Goal: Transaction & Acquisition: Purchase product/service

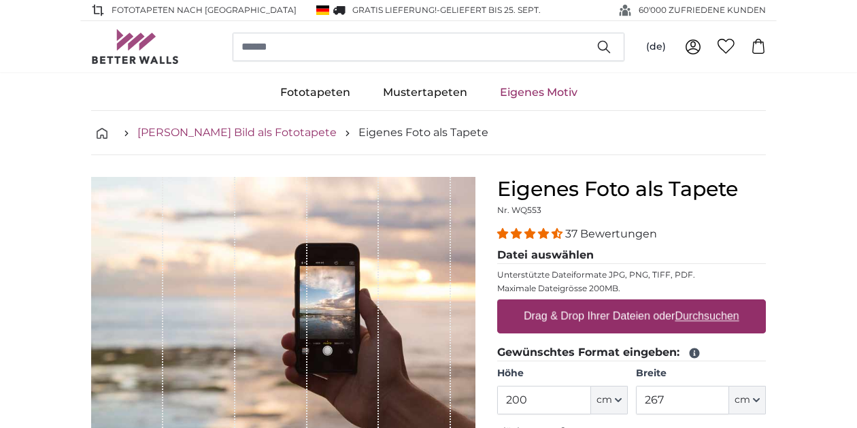
click at [184, 134] on link "[PERSON_NAME] Bild als Fototapete" at bounding box center [236, 132] width 199 height 16
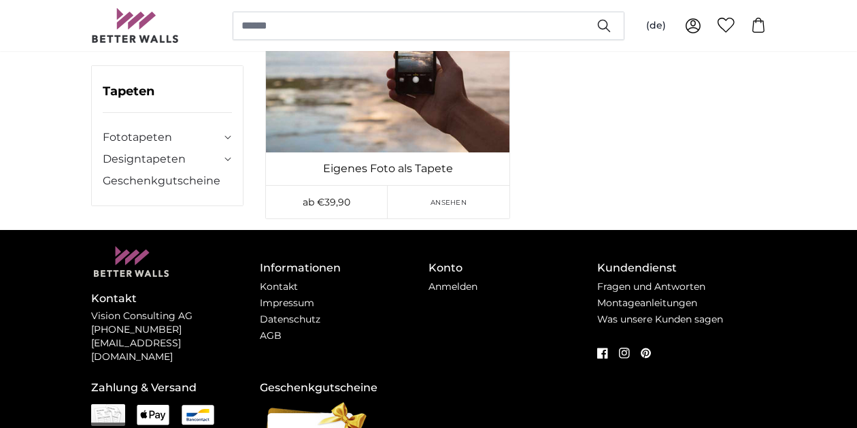
scroll to position [188, 0]
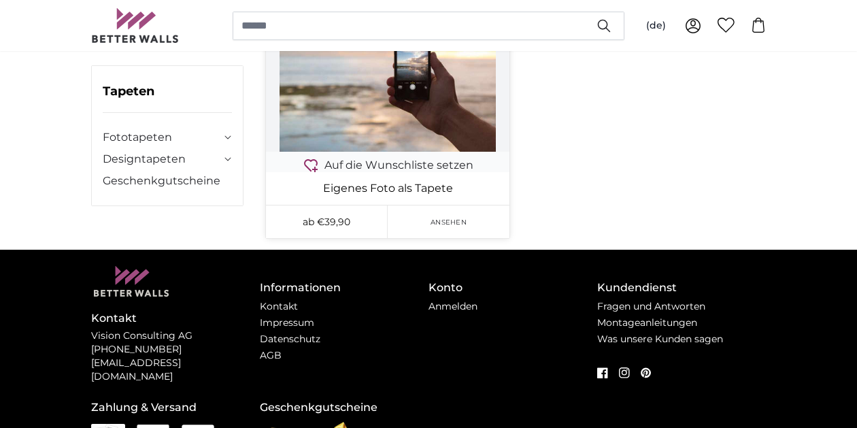
click at [416, 114] on img at bounding box center [387, 70] width 243 height 163
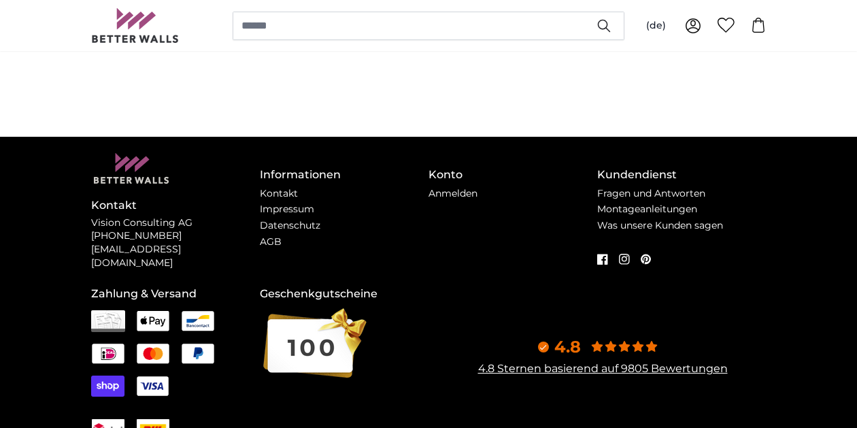
scroll to position [0, 0]
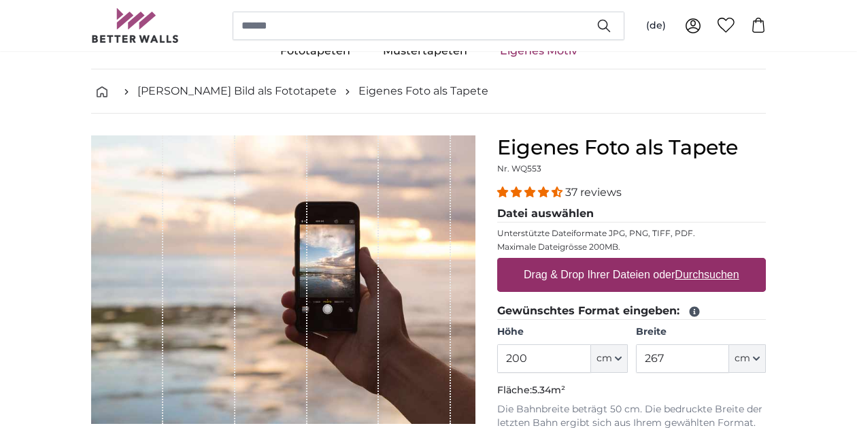
scroll to position [43, 0]
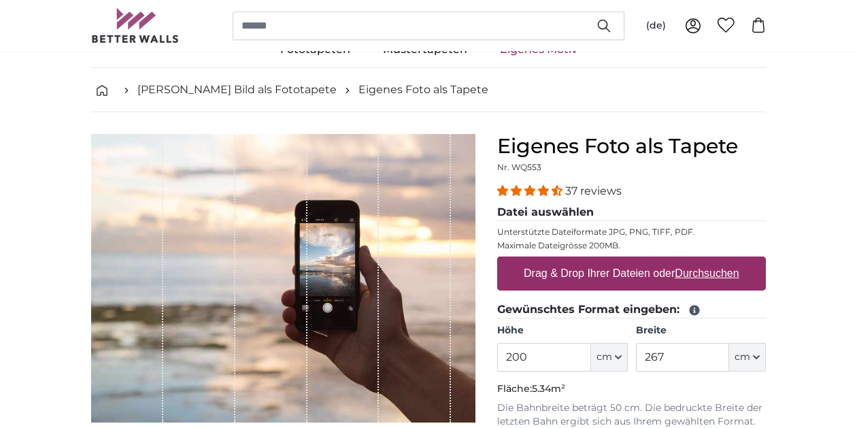
click at [703, 273] on u "Durchsuchen" at bounding box center [707, 273] width 64 height 12
click at [703, 260] on input "Drag & Drop Ihrer Dateien oder Durchsuchen" at bounding box center [631, 258] width 269 height 4
type input "**********"
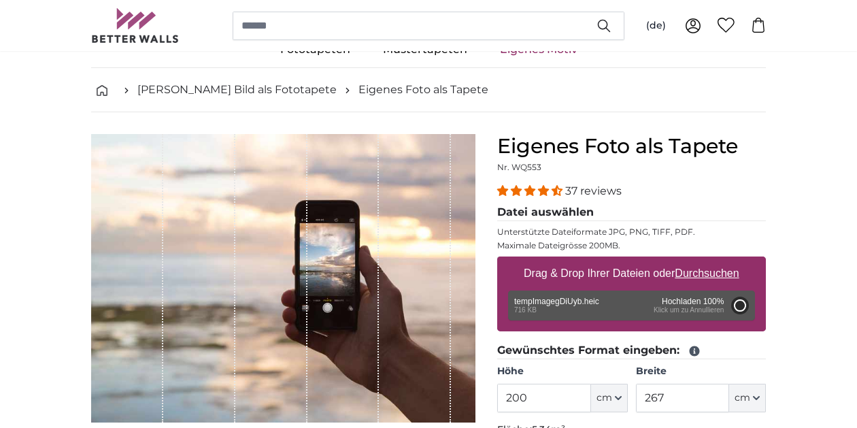
type input "266"
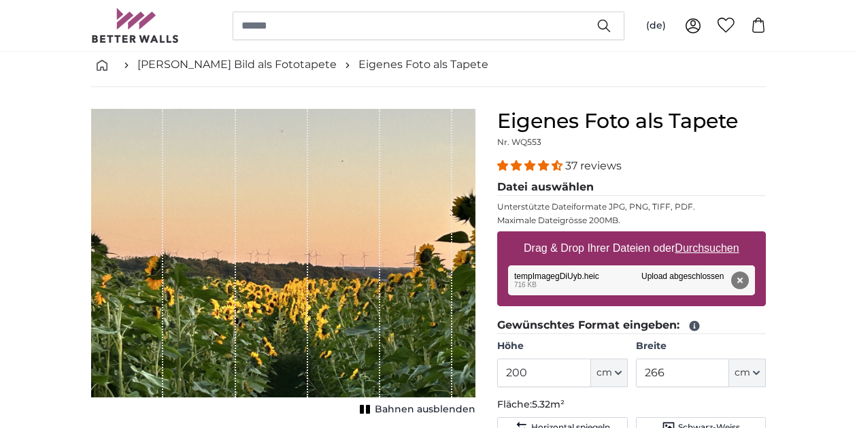
scroll to position [67, 0]
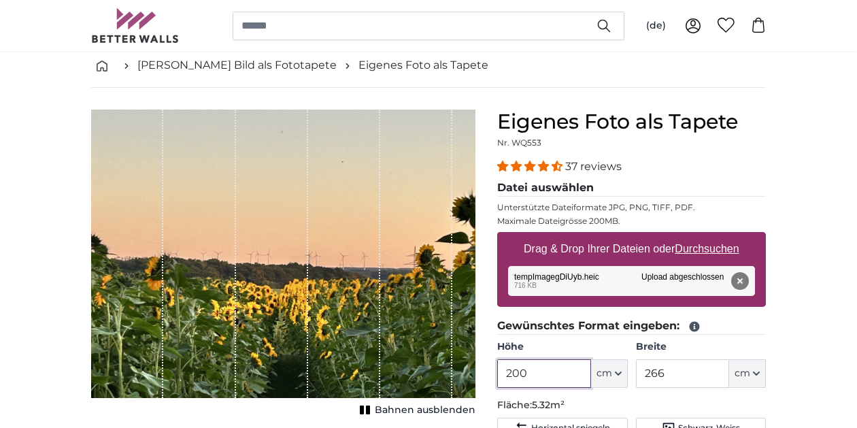
click at [556, 369] on input "200" at bounding box center [543, 373] width 93 height 29
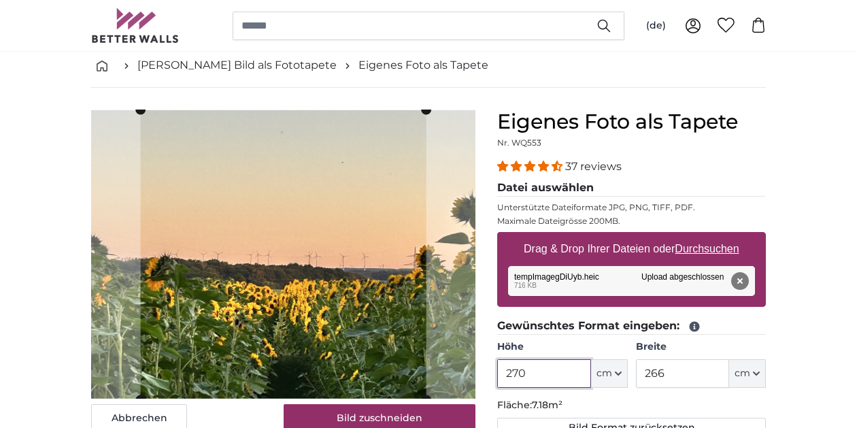
type input "270"
click at [679, 374] on input "266" at bounding box center [682, 373] width 93 height 29
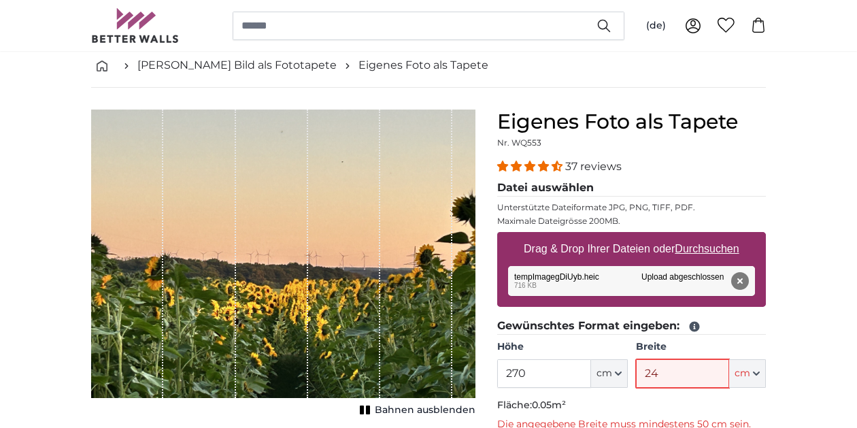
type input "240"
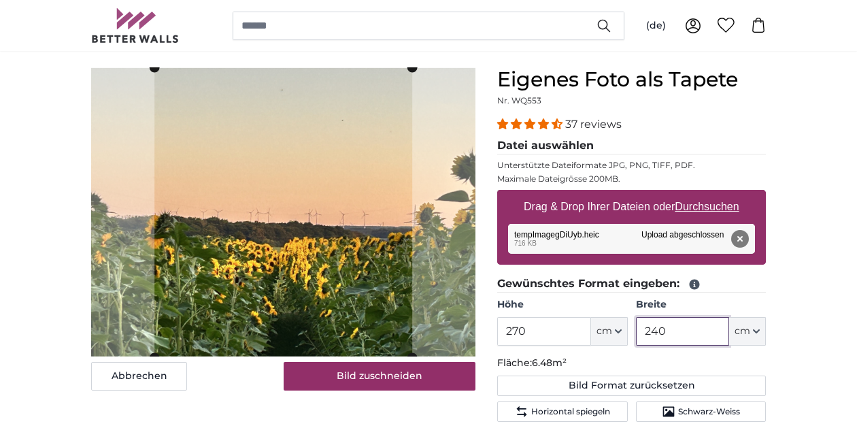
scroll to position [110, 0]
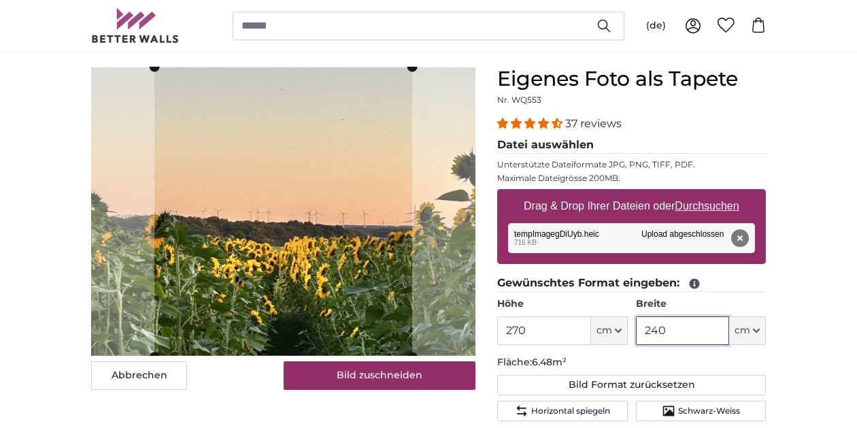
type input "240"
click at [703, 209] on u "Durchsuchen" at bounding box center [707, 206] width 64 height 12
click at [703, 193] on input "Drag & Drop Ihrer Dateien oder Durchsuchen" at bounding box center [631, 191] width 269 height 4
type input "**********"
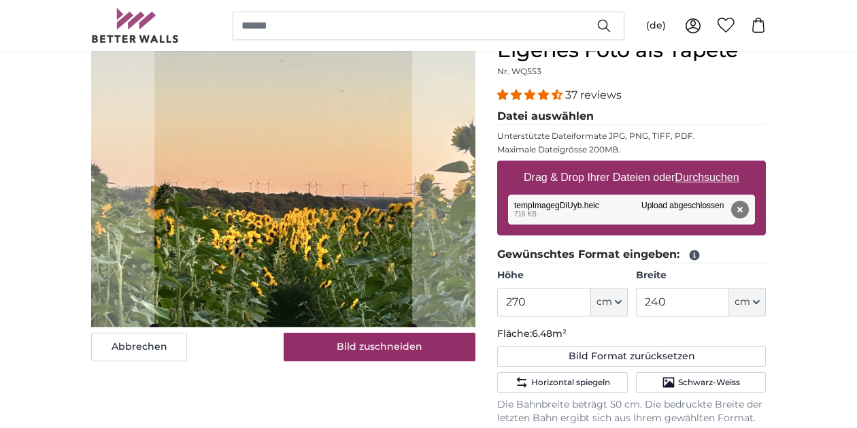
scroll to position [131, 0]
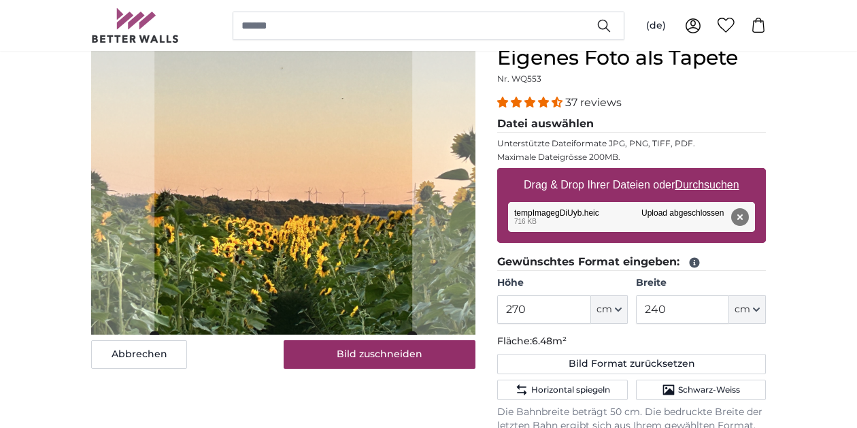
click at [659, 216] on div "Entfernen Nochmal versuchen Entfernen Hochladen Abbrechen Nochmal versuchen Ent…" at bounding box center [631, 217] width 247 height 30
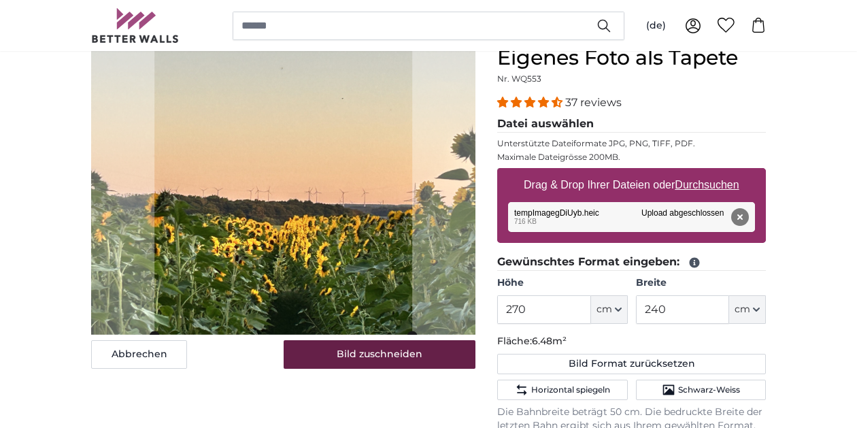
click at [357, 352] on button "Bild zuschneiden" at bounding box center [380, 354] width 192 height 29
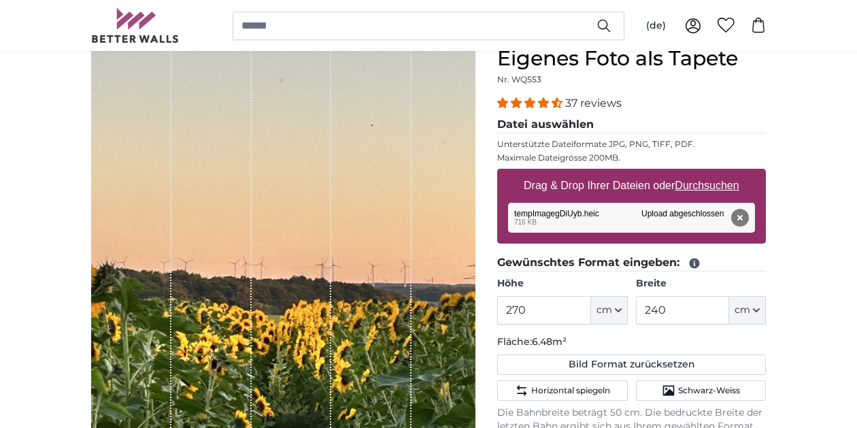
scroll to position [140, 0]
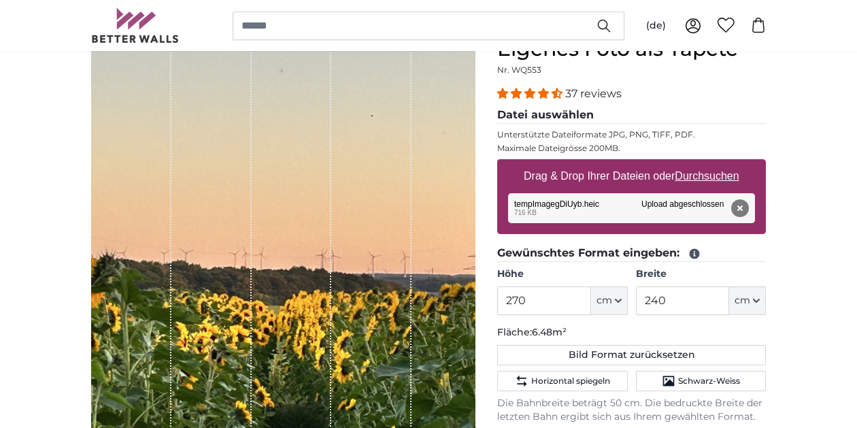
click at [679, 201] on div "Entfernen Nochmal versuchen Entfernen Hochladen Abbrechen Nochmal versuchen Ent…" at bounding box center [631, 208] width 247 height 30
click at [694, 177] on u "Durchsuchen" at bounding box center [707, 176] width 64 height 12
click at [694, 163] on input "Drag & Drop Ihrer Dateien oder Durchsuchen" at bounding box center [631, 161] width 269 height 4
type input "**********"
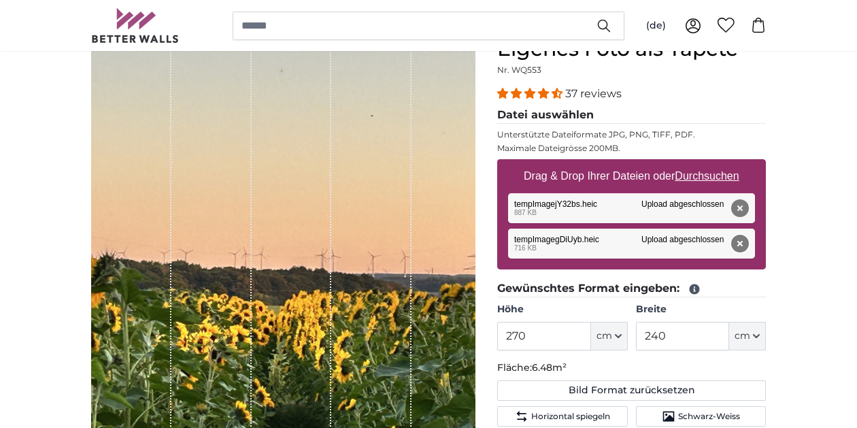
click at [738, 245] on button "Entfernen" at bounding box center [740, 244] width 18 height 18
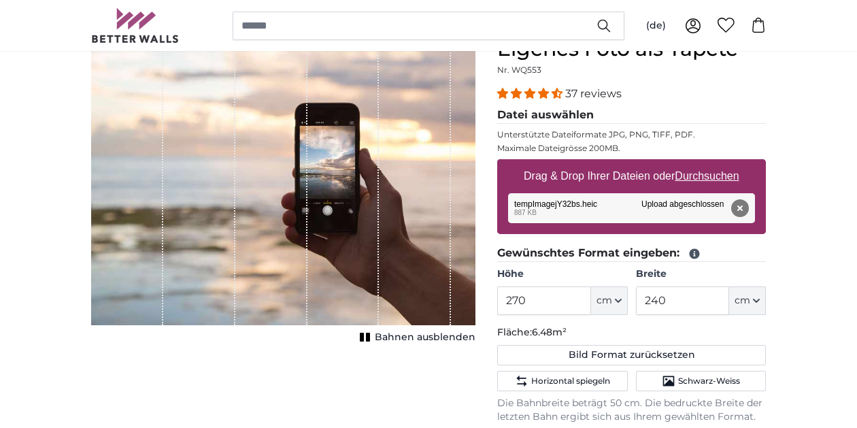
click at [680, 202] on div "Entfernen Nochmal versuchen Entfernen Hochladen Abbrechen Nochmal versuchen Ent…" at bounding box center [631, 208] width 247 height 30
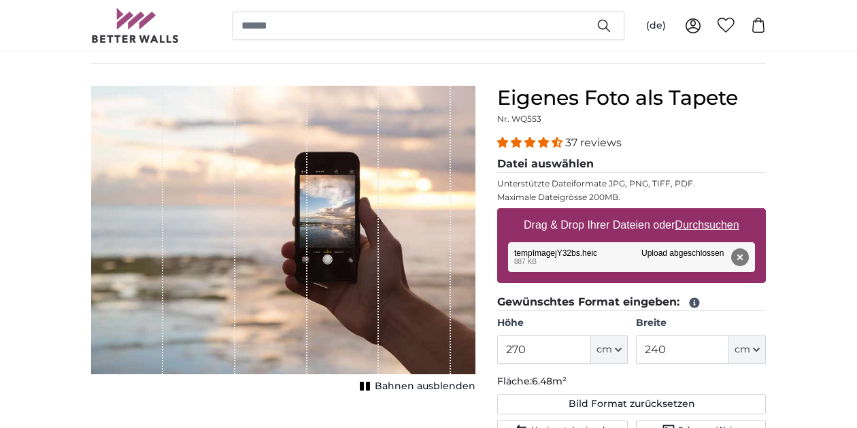
scroll to position [94, 0]
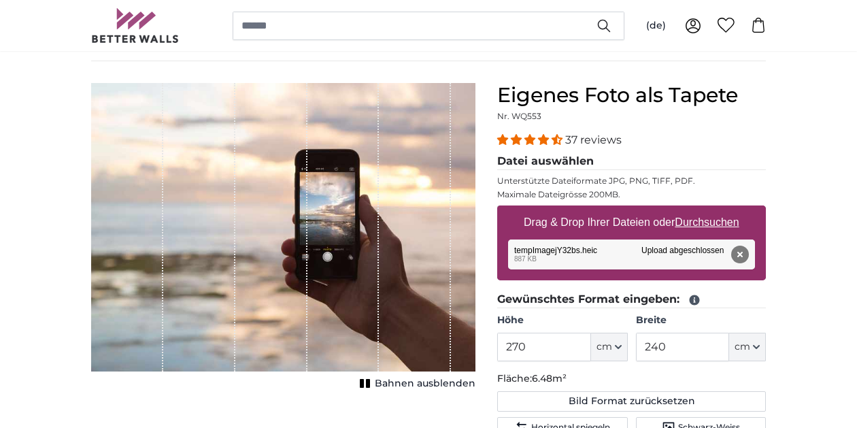
click at [696, 252] on div "Entfernen Nochmal versuchen Entfernen Hochladen Abbrechen Nochmal versuchen Ent…" at bounding box center [631, 254] width 247 height 30
click at [566, 246] on div "Entfernen Nochmal versuchen Entfernen Hochladen Abbrechen Nochmal versuchen Ent…" at bounding box center [631, 254] width 247 height 30
click at [694, 223] on u "Durchsuchen" at bounding box center [707, 222] width 64 height 12
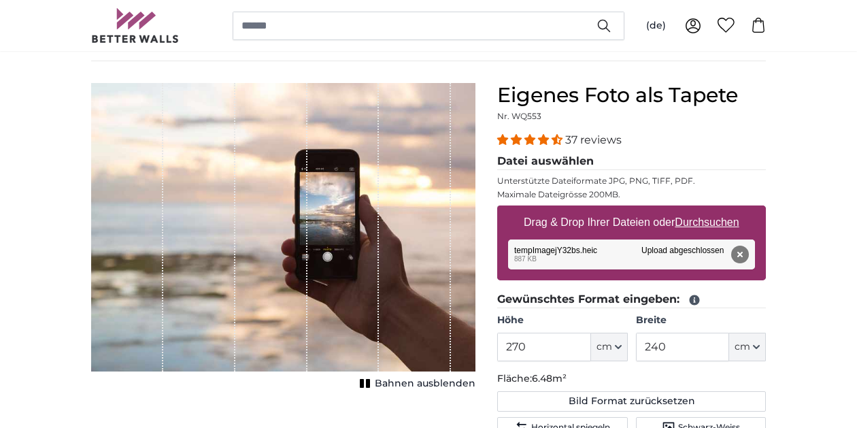
click at [694, 209] on input "Drag & Drop Ihrer Dateien oder Durchsuchen" at bounding box center [631, 207] width 269 height 4
type input "**********"
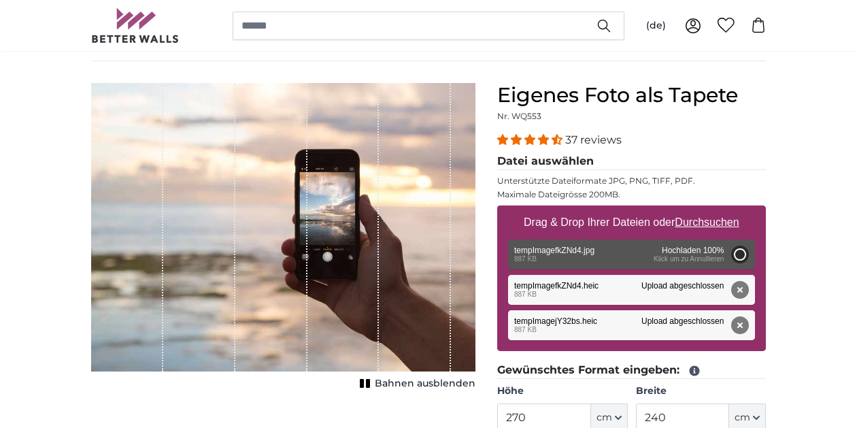
type input "200"
type input "266"
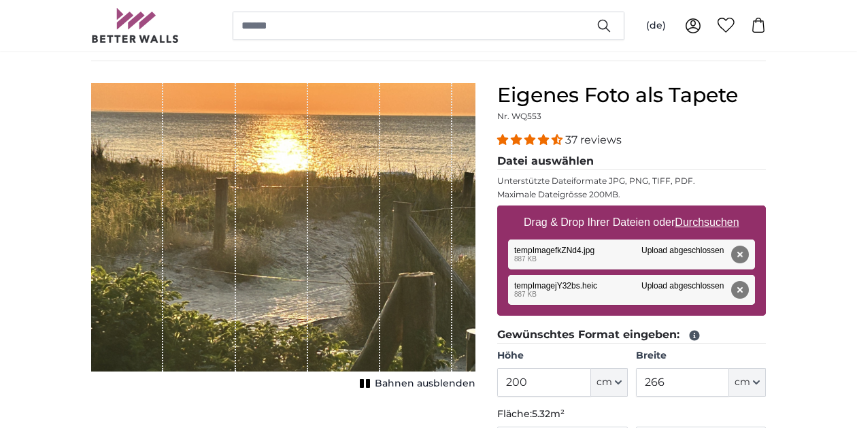
click at [402, 384] on span "Bahnen ausblenden" at bounding box center [425, 384] width 101 height 14
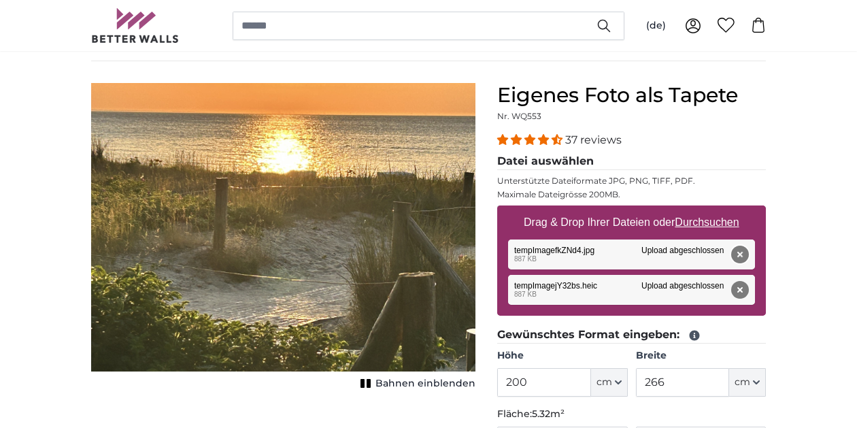
click at [738, 257] on button "Entfernen" at bounding box center [740, 255] width 18 height 18
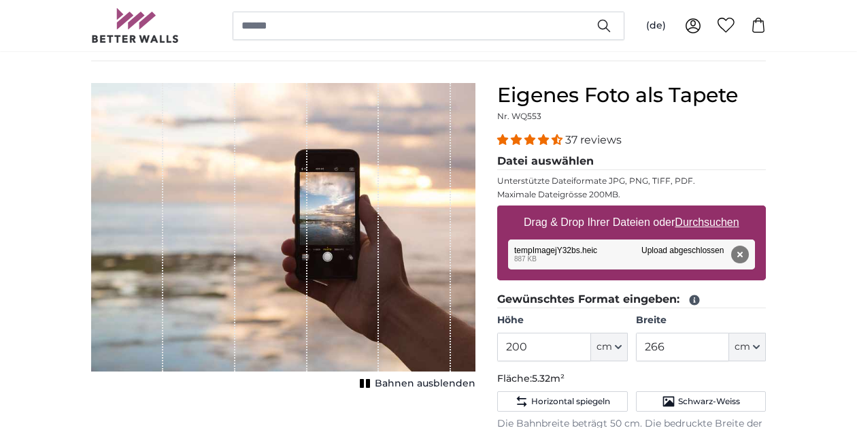
click at [738, 257] on button "Entfernen" at bounding box center [740, 255] width 18 height 18
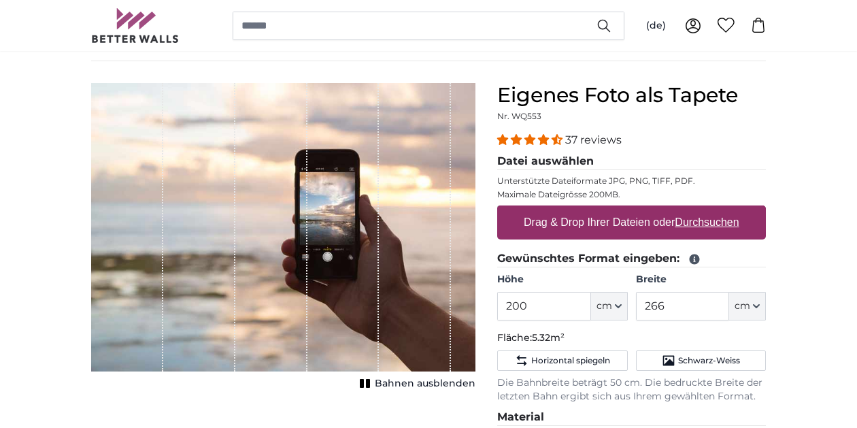
click at [713, 223] on u "Durchsuchen" at bounding box center [707, 222] width 64 height 12
click at [713, 209] on input "Drag & Drop Ihrer Dateien oder Durchsuchen" at bounding box center [631, 207] width 269 height 4
type input "**********"
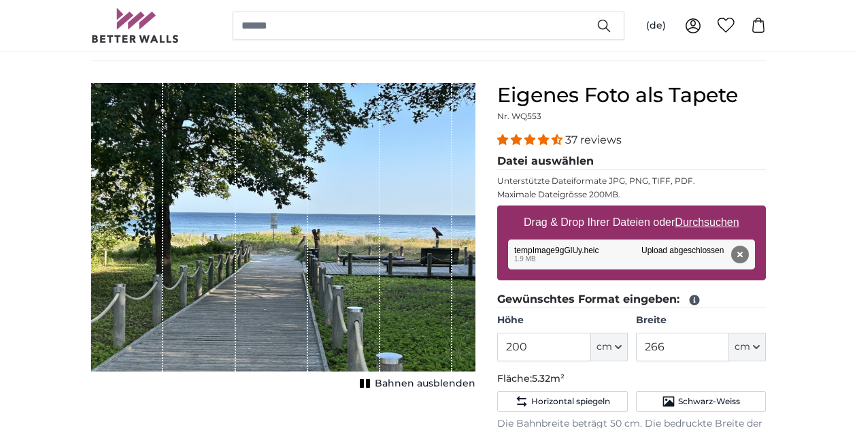
click at [399, 386] on span "Bahnen ausblenden" at bounding box center [425, 384] width 101 height 14
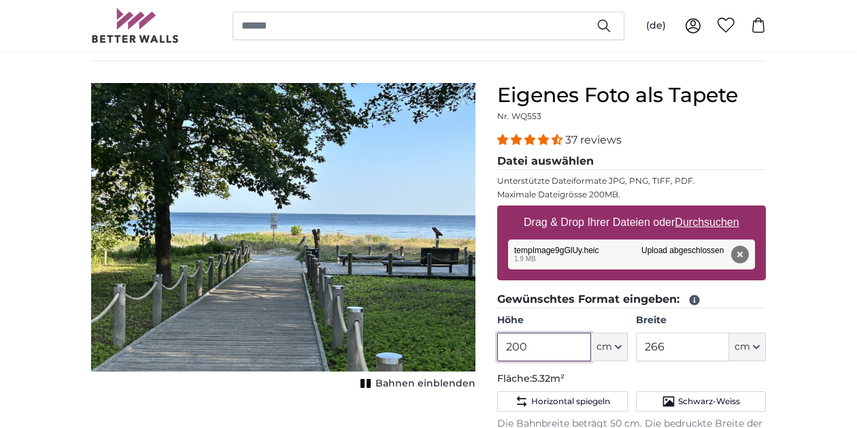
click at [543, 343] on input "200" at bounding box center [543, 347] width 93 height 29
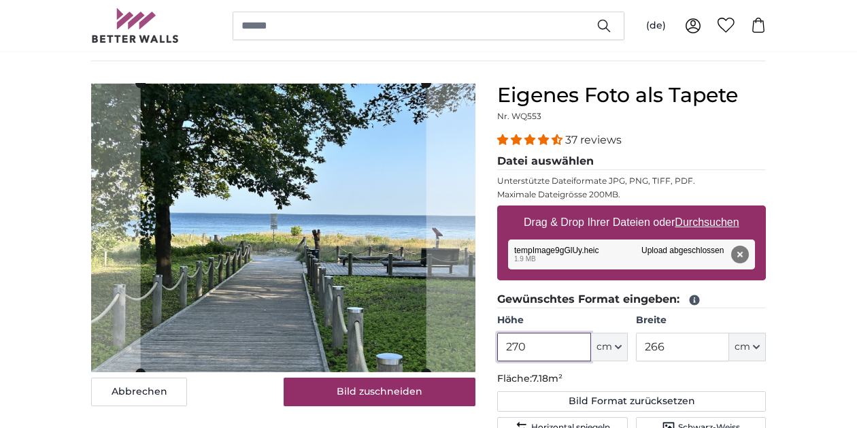
type input "270"
click at [675, 348] on input "266" at bounding box center [682, 347] width 93 height 29
type input "2"
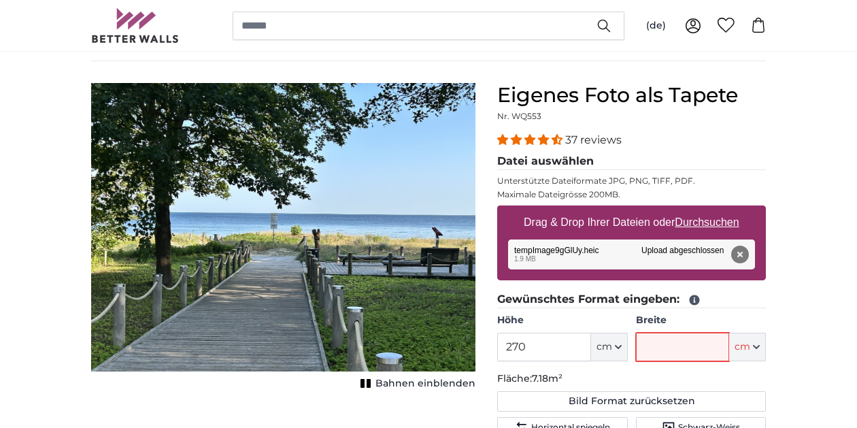
type input "2"
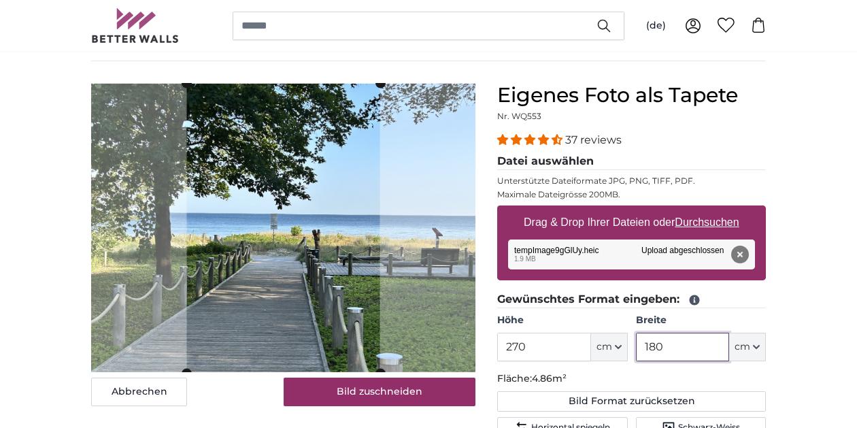
type input "180"
click at [720, 257] on div "Entfernen Nochmal versuchen Entfernen Hochladen Abbrechen Nochmal versuchen Ent…" at bounding box center [631, 254] width 247 height 30
